Goal: Task Accomplishment & Management: Manage account settings

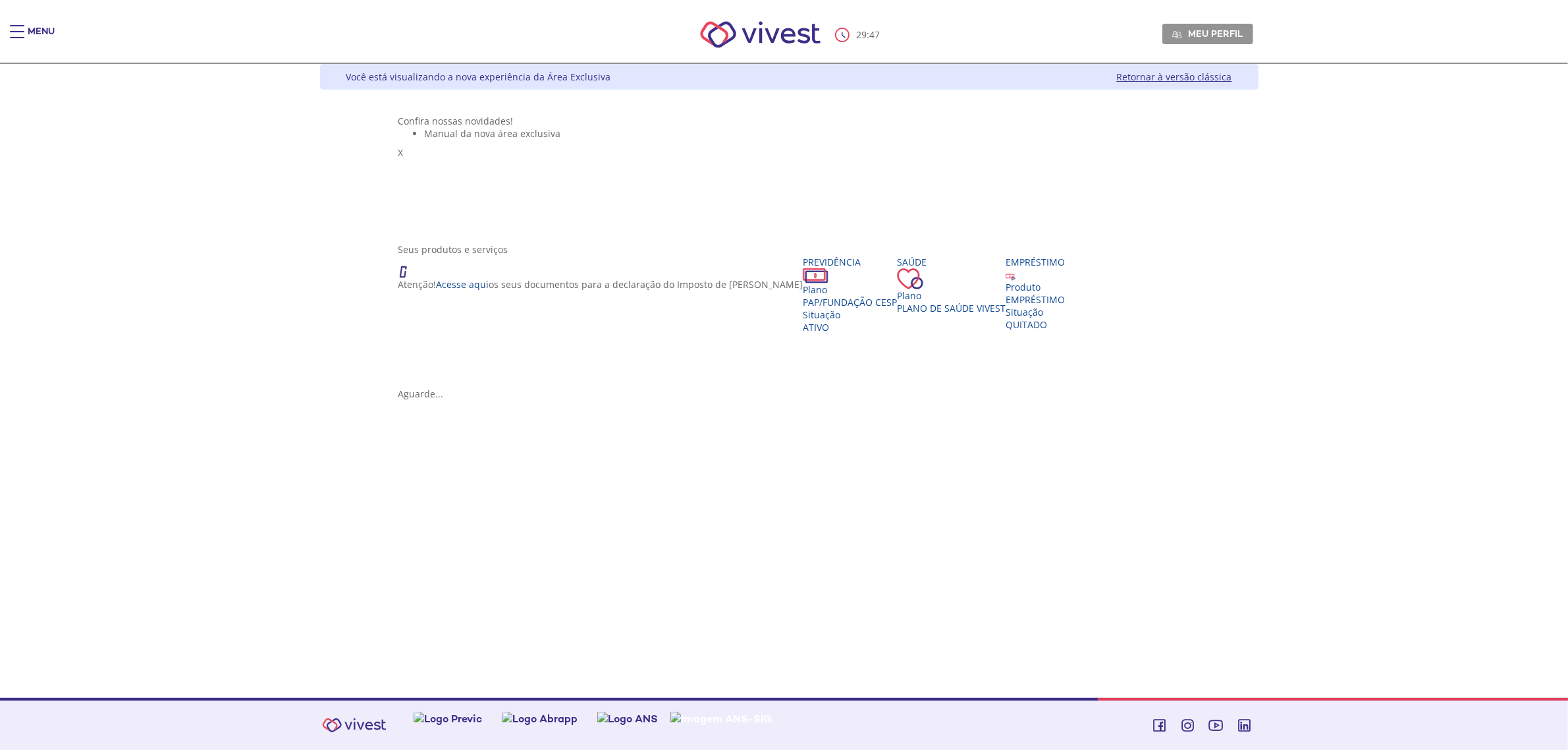
scroll to position [26, 0]
click at [1006, 293] on div "Produto" at bounding box center [1035, 286] width 59 height 12
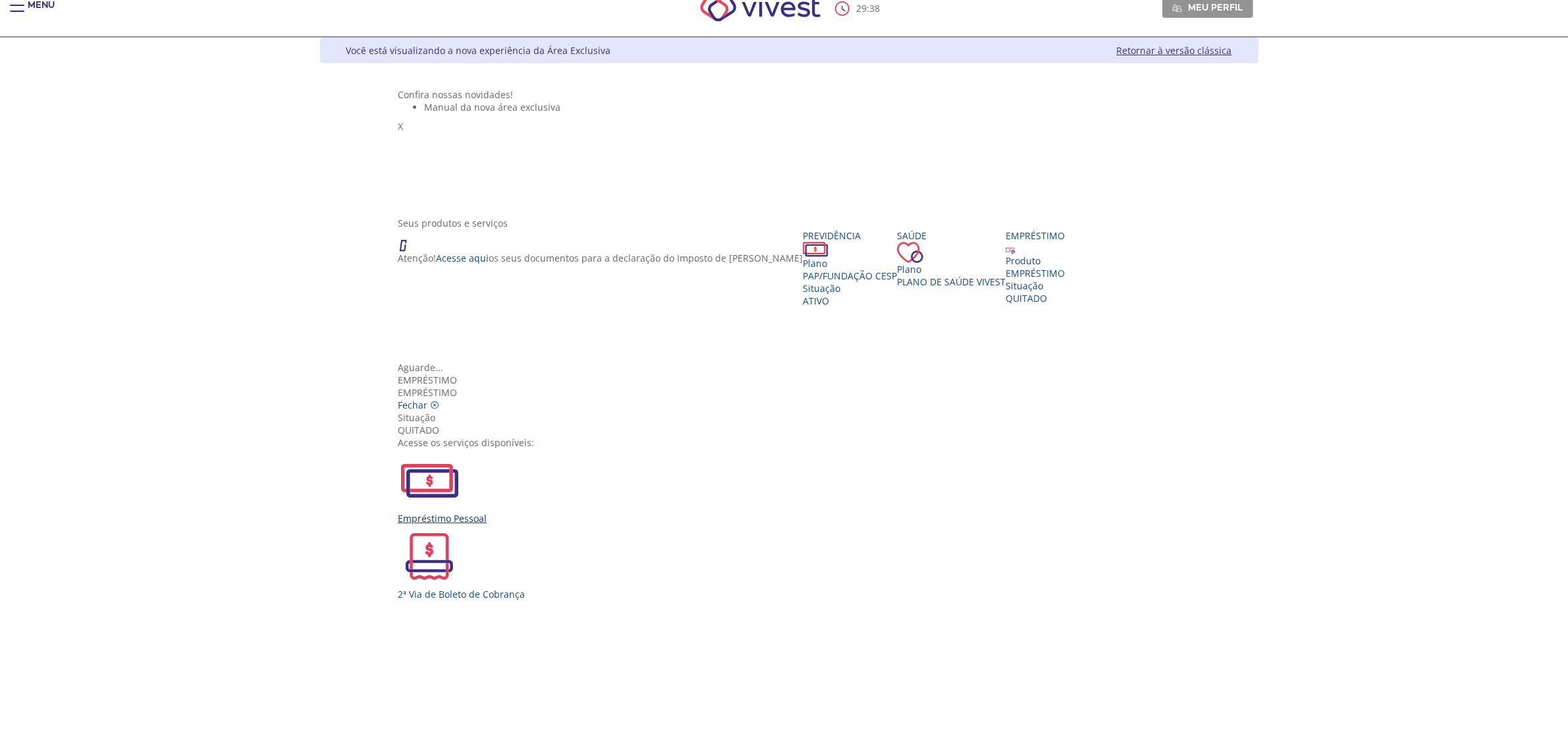
click at [461, 449] on img "Vivest" at bounding box center [428, 480] width 63 height 63
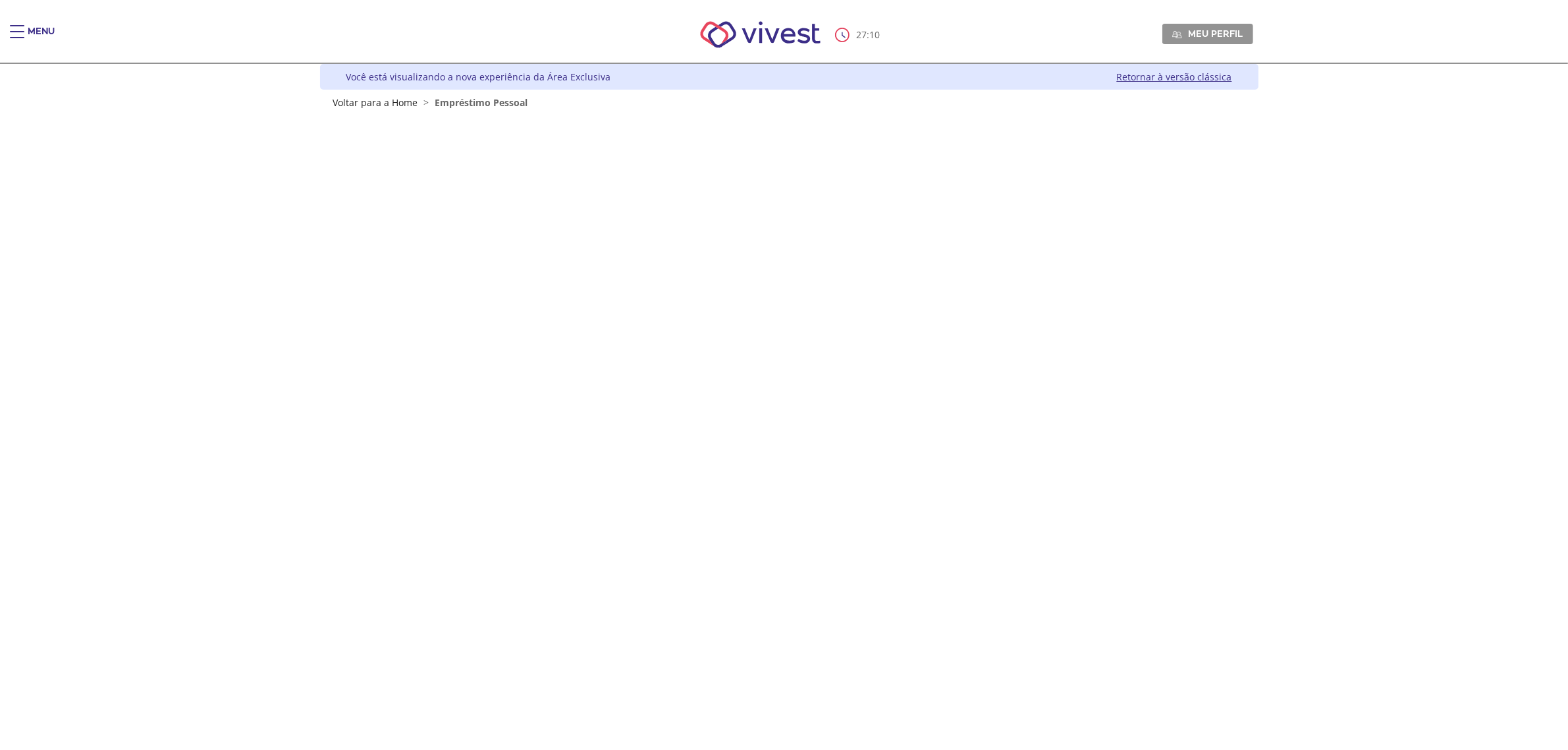
click at [0, 33] on nav "27 : 10 Meu perfil Alterar Senha Sair" at bounding box center [784, 35] width 1568 height 57
click at [14, 34] on div "Main header" at bounding box center [17, 38] width 14 height 26
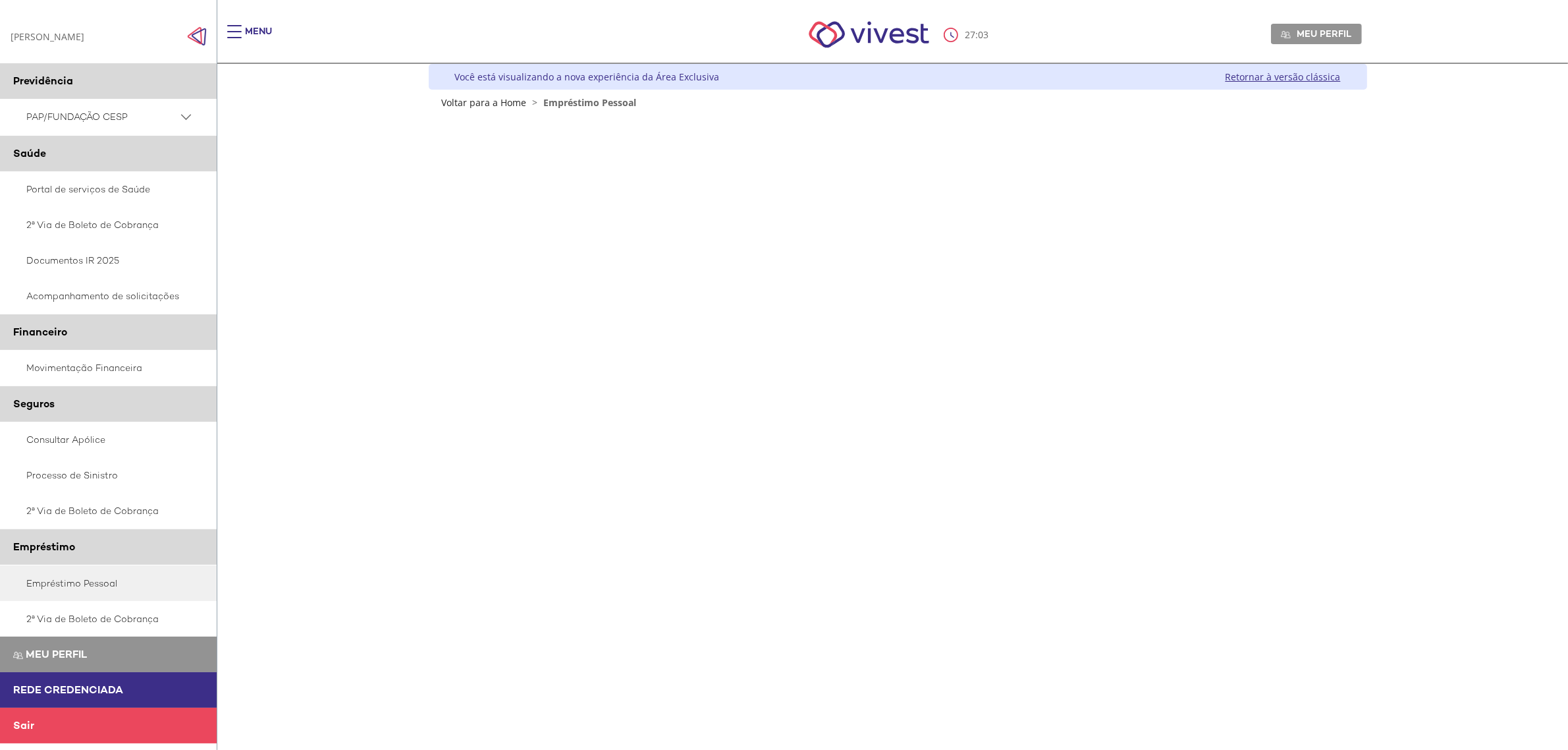
click at [229, 31] on span "Main header" at bounding box center [233, 31] width 14 height 1
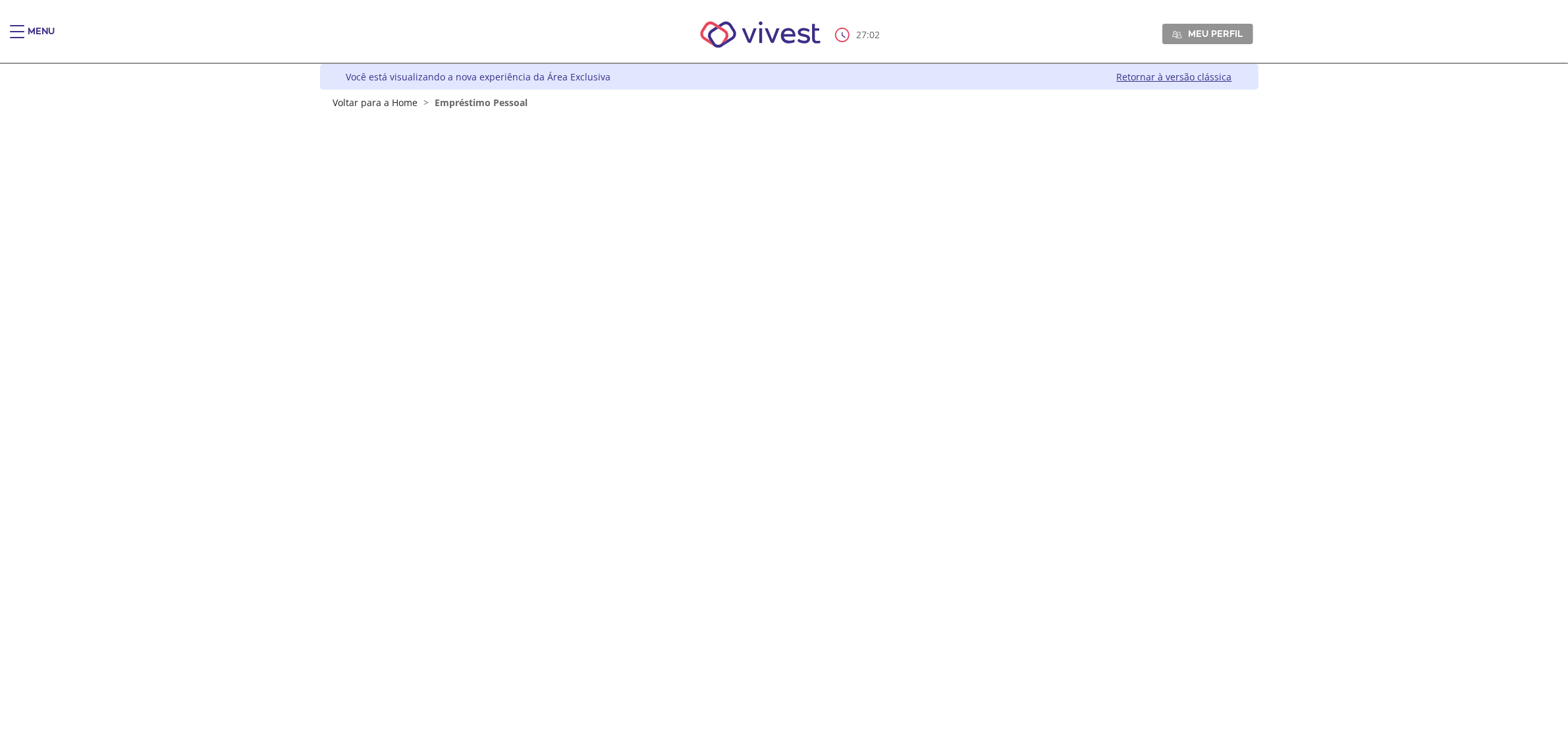
click at [1232, 77] on div "Você está visualizando a nova experiência da Área Exclusiva Retornar à versão c…" at bounding box center [789, 76] width 938 height 25
click at [1219, 77] on link "Retornar à versão clássica" at bounding box center [1174, 76] width 115 height 12
click at [1204, 38] on span "Meu perfil" at bounding box center [1216, 34] width 54 height 12
